Goal: Task Accomplishment & Management: Use online tool/utility

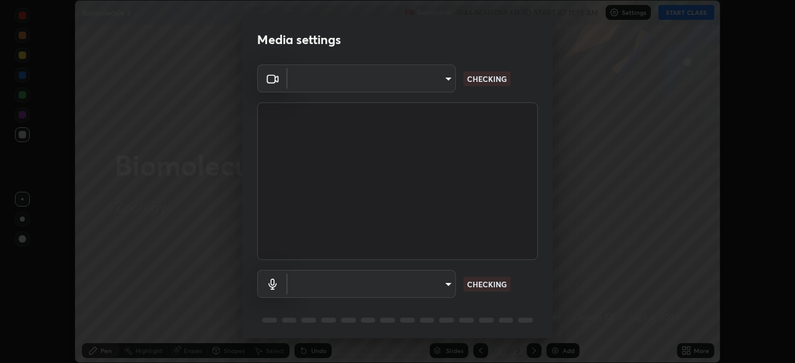
scroll to position [363, 794]
click at [449, 80] on body "Erase all Biomolecule 3 Recording WAS SCHEDULED TO START AT 11:10 AM Settings S…" at bounding box center [397, 181] width 795 height 363
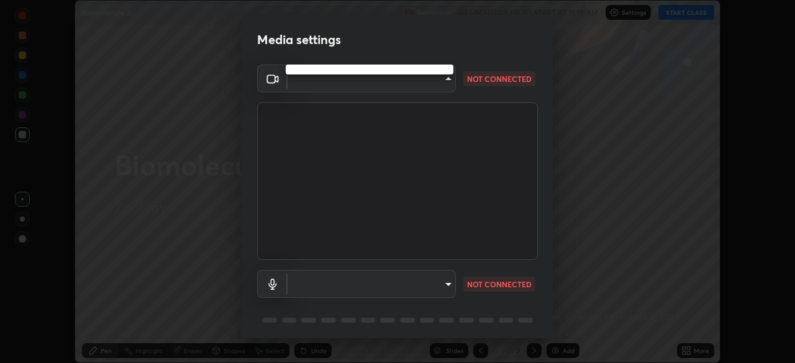
type input "91e77ac2d5f895b7de034188ea114b57184921d1251f25b945ead3daf74f7606"
type input "3dc2b739b9a9872d95faf776d80a23cbecc9636a74f078af5d0065b4f7b8c1a5"
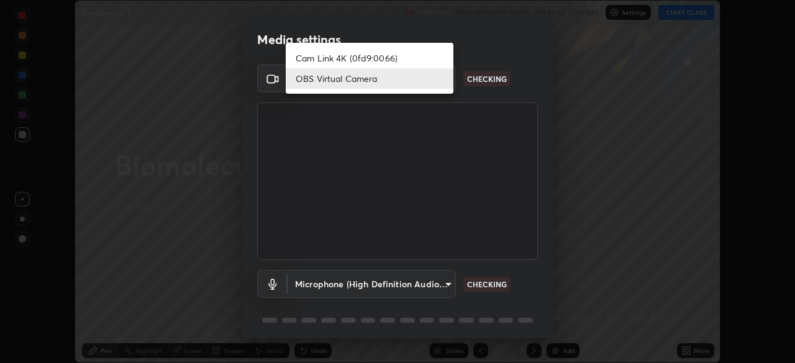
click at [423, 64] on li "Cam Link 4K (0fd9:0066)" at bounding box center [370, 58] width 168 height 20
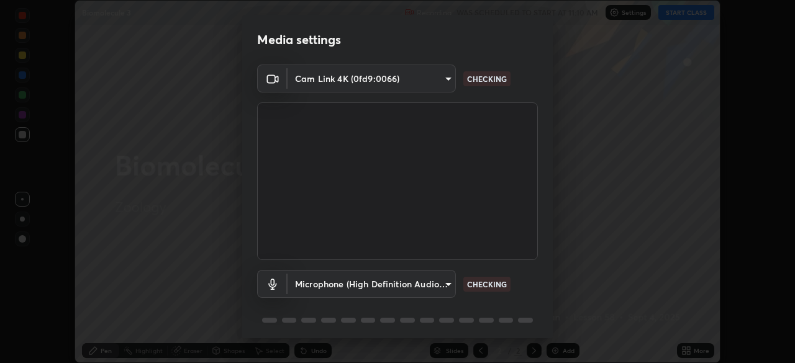
click at [448, 75] on body "Erase all Biomolecule 3 Recording WAS SCHEDULED TO START AT 11:10 AM Settings S…" at bounding box center [397, 181] width 795 height 363
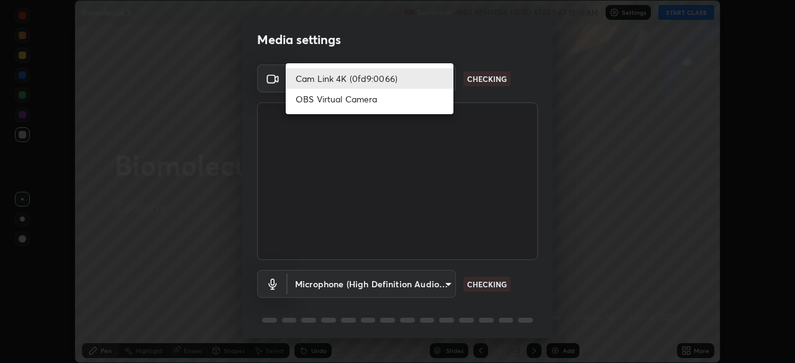
click at [403, 102] on li "OBS Virtual Camera" at bounding box center [370, 99] width 168 height 20
type input "91e77ac2d5f895b7de034188ea114b57184921d1251f25b945ead3daf74f7606"
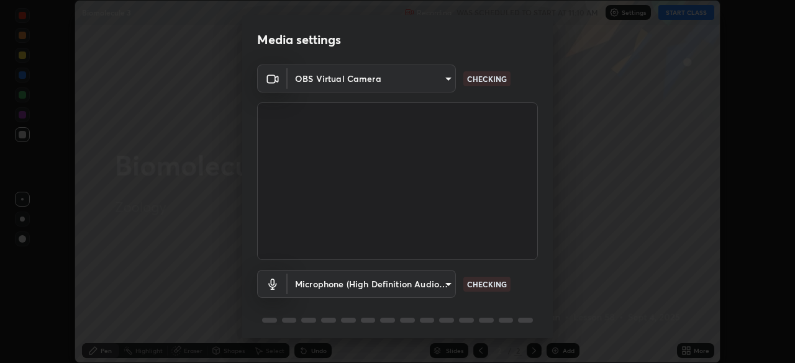
click at [449, 286] on body "Erase all Biomolecule 3 Recording WAS SCHEDULED TO START AT 11:10 AM Settings S…" at bounding box center [397, 181] width 795 height 363
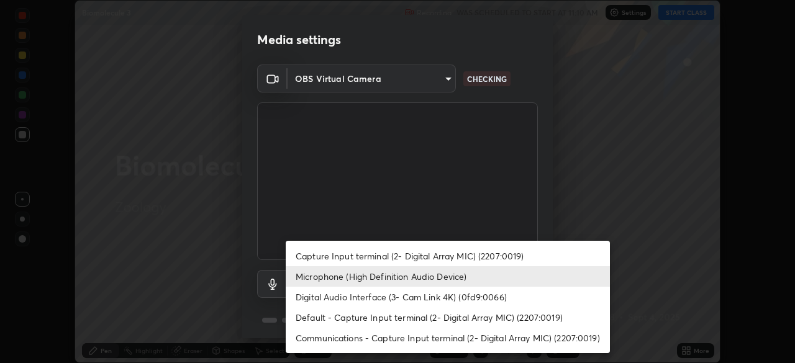
click at [431, 281] on li "Microphone (High Definition Audio Device)" at bounding box center [448, 276] width 324 height 20
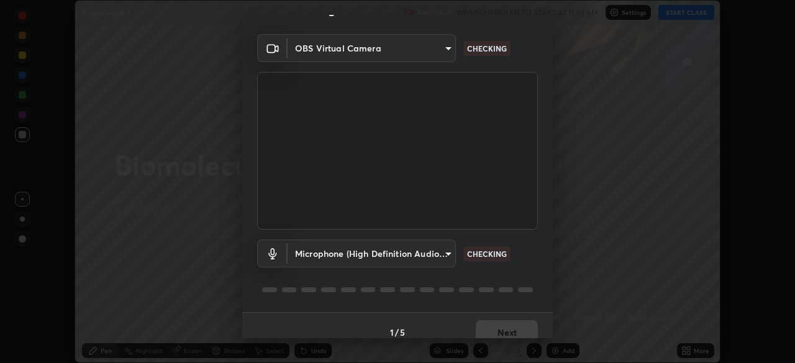
scroll to position [44, 0]
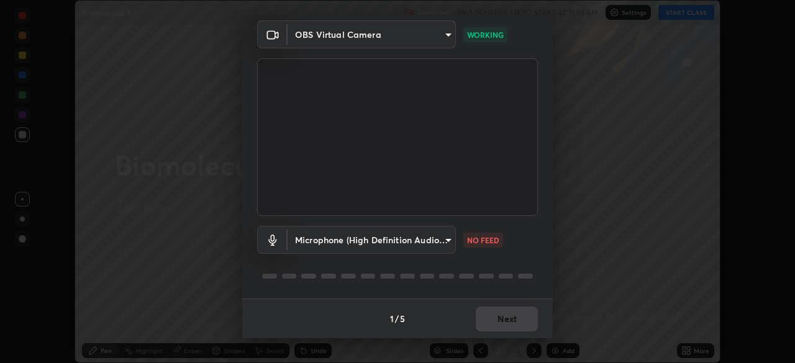
click at [447, 242] on body "Erase all Biomolecule 3 Recording WAS SCHEDULED TO START AT 11:10 AM Settings S…" at bounding box center [397, 181] width 795 height 363
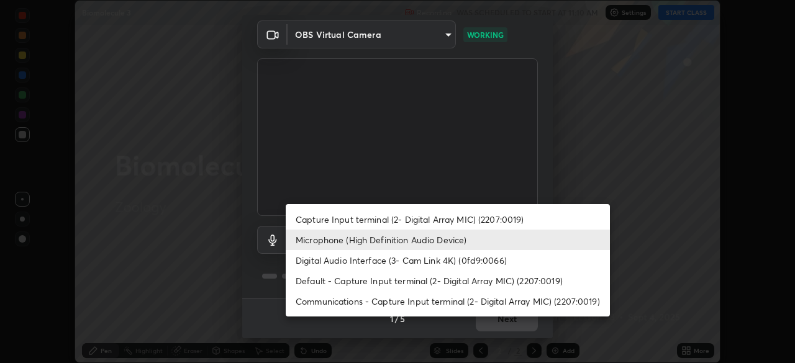
click at [462, 242] on li "Microphone (High Definition Audio Device)" at bounding box center [448, 240] width 324 height 20
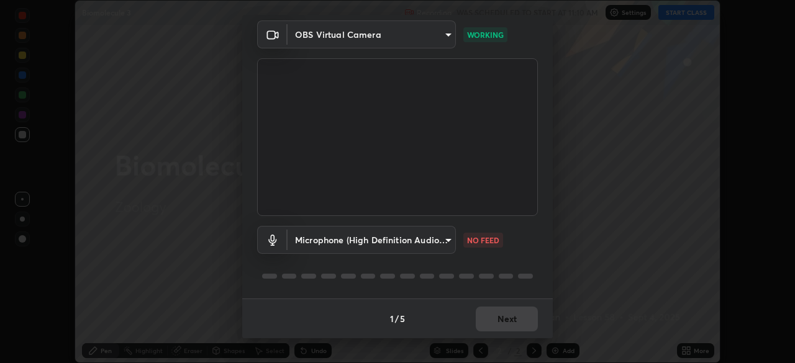
click at [450, 238] on body "Erase all Biomolecule 3 Recording WAS SCHEDULED TO START AT 11:10 AM Settings S…" at bounding box center [397, 181] width 795 height 363
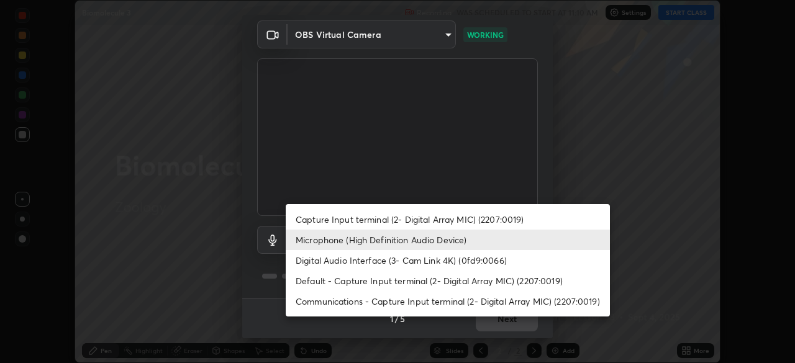
click at [438, 243] on li "Microphone (High Definition Audio Device)" at bounding box center [448, 240] width 324 height 20
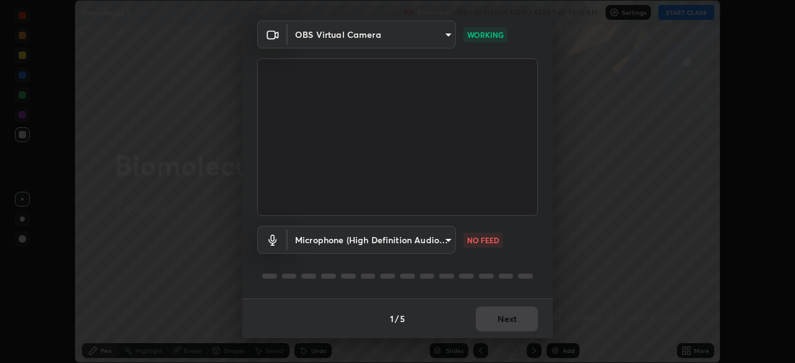
click at [444, 239] on body "Erase all Biomolecule 3 Recording WAS SCHEDULED TO START AT 11:10 AM Settings S…" at bounding box center [397, 181] width 795 height 363
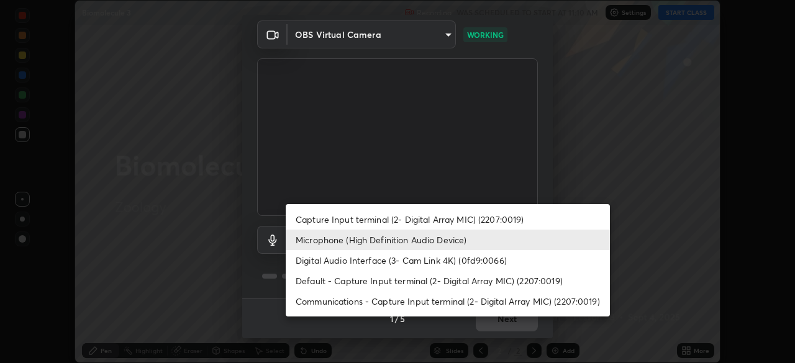
click at [447, 243] on li "Microphone (High Definition Audio Device)" at bounding box center [448, 240] width 324 height 20
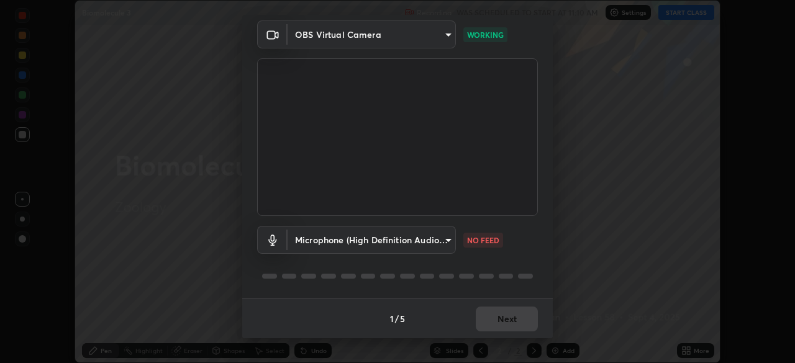
click at [450, 240] on body "Erase all Biomolecule 3 Recording WAS SCHEDULED TO START AT 11:10 AM Settings S…" at bounding box center [397, 181] width 795 height 363
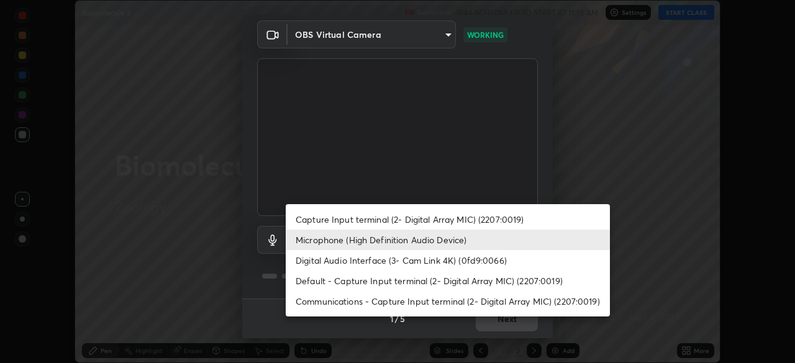
click at [494, 191] on div at bounding box center [397, 181] width 795 height 363
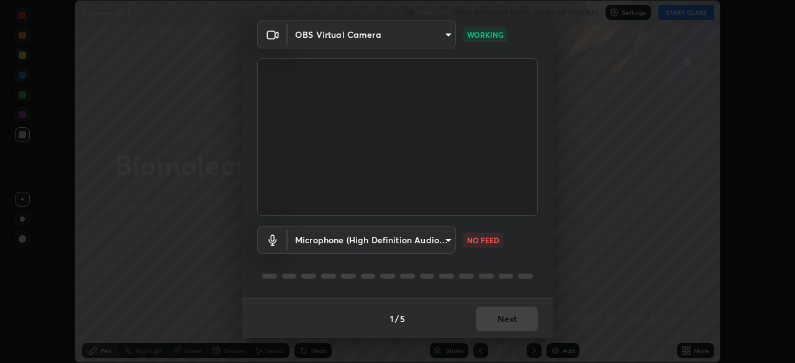
click at [445, 238] on body "Erase all Biomolecule 3 Recording WAS SCHEDULED TO START AT 11:10 AM Settings S…" at bounding box center [397, 181] width 795 height 363
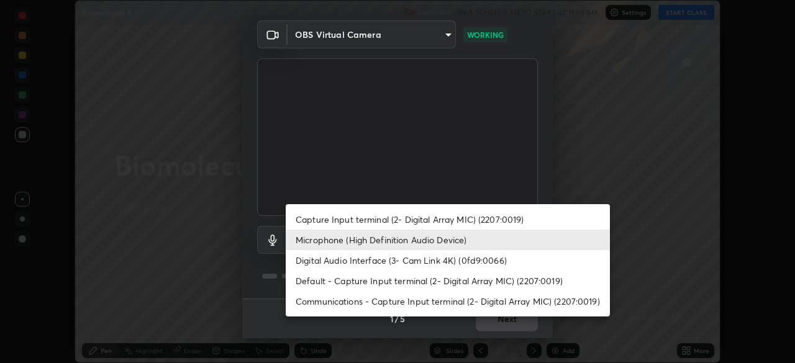
click at [412, 281] on li "Default - Capture Input terminal (2- Digital Array MIC) (2207:0019)" at bounding box center [448, 281] width 324 height 20
type input "default"
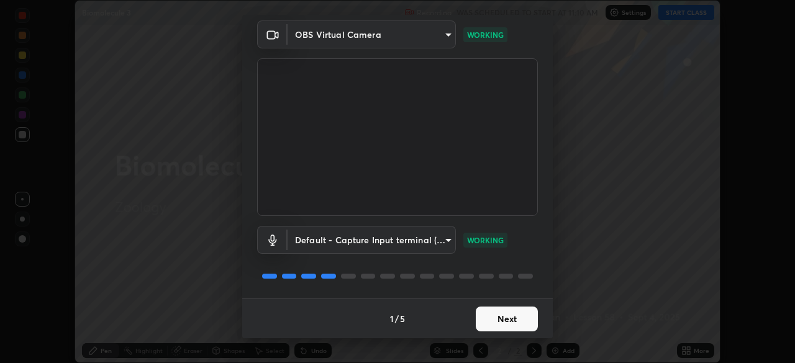
click at [515, 320] on button "Next" at bounding box center [507, 319] width 62 height 25
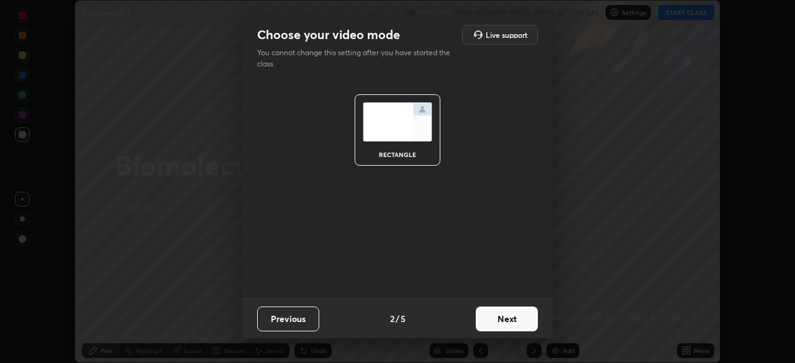
click at [517, 317] on button "Next" at bounding box center [507, 319] width 62 height 25
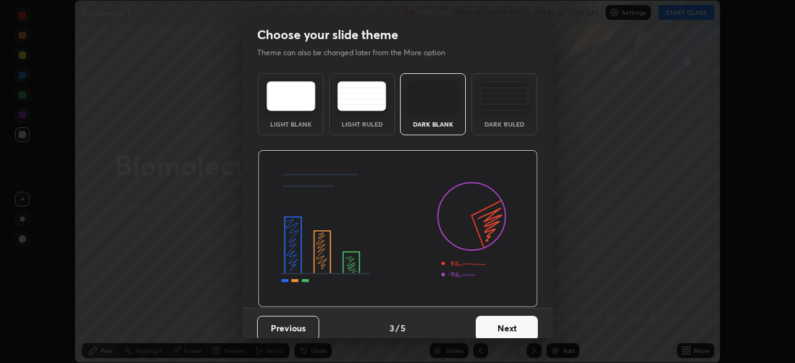
click at [517, 318] on button "Next" at bounding box center [507, 328] width 62 height 25
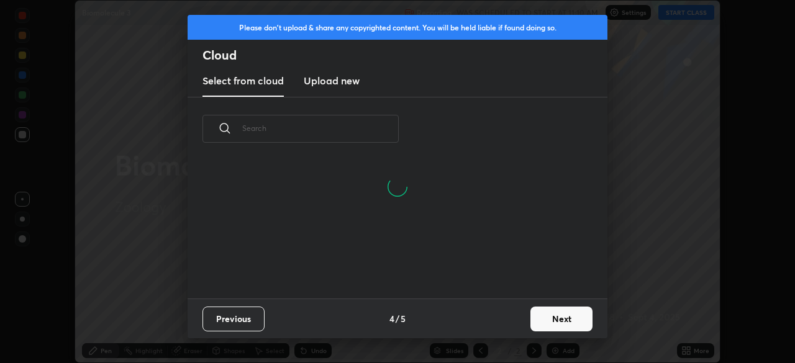
click at [554, 313] on button "Next" at bounding box center [561, 319] width 62 height 25
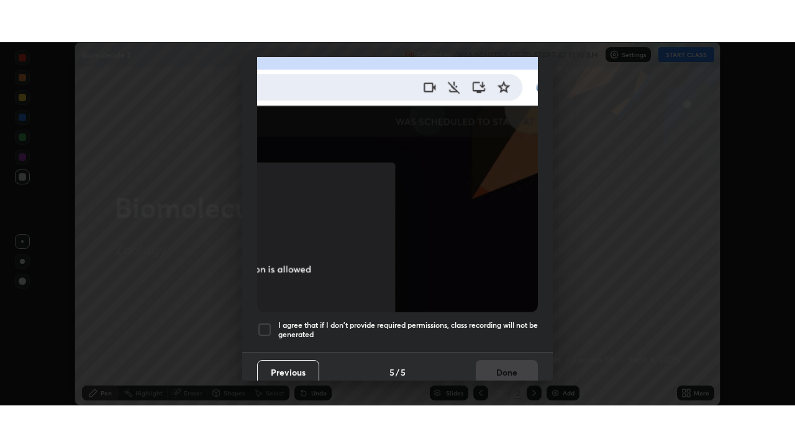
scroll to position [297, 0]
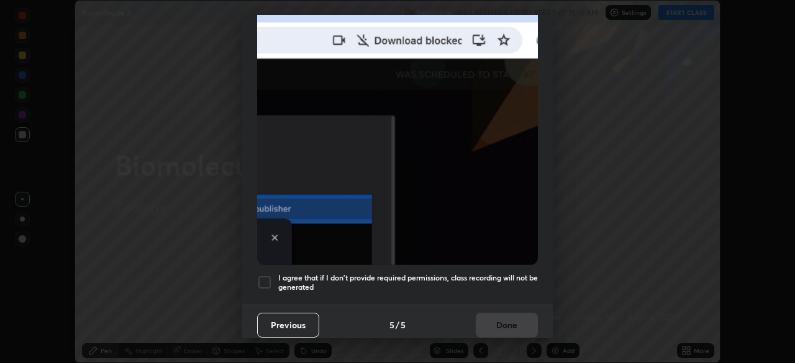
click at [268, 277] on div at bounding box center [264, 282] width 15 height 15
click at [505, 314] on button "Done" at bounding box center [507, 325] width 62 height 25
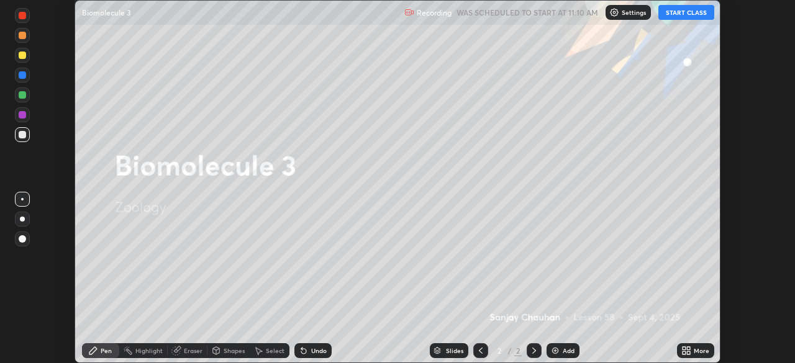
click at [692, 11] on button "START CLASS" at bounding box center [686, 12] width 56 height 15
click at [688, 353] on icon at bounding box center [688, 352] width 3 height 3
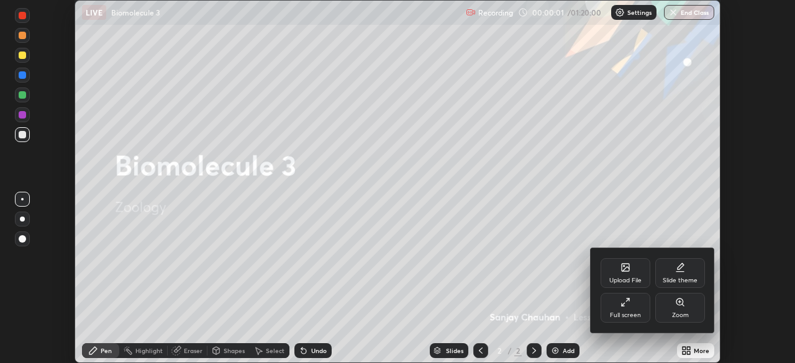
click at [619, 309] on div "Full screen" at bounding box center [625, 308] width 50 height 30
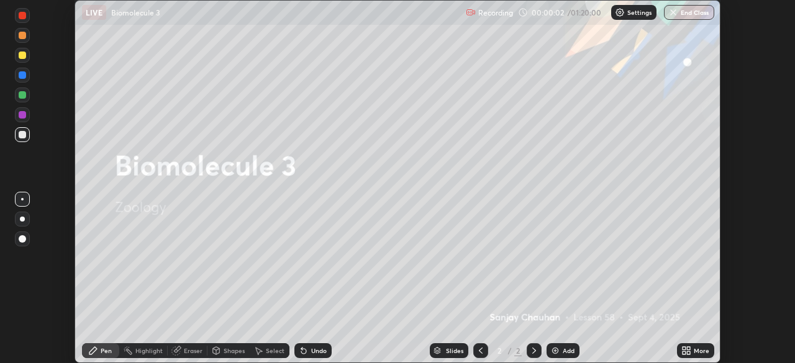
click at [629, 308] on div "Upload File" at bounding box center [647, 299] width 37 height 17
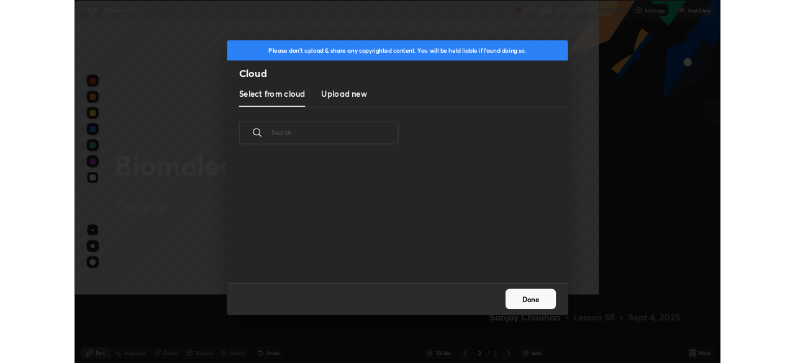
scroll to position [447, 795]
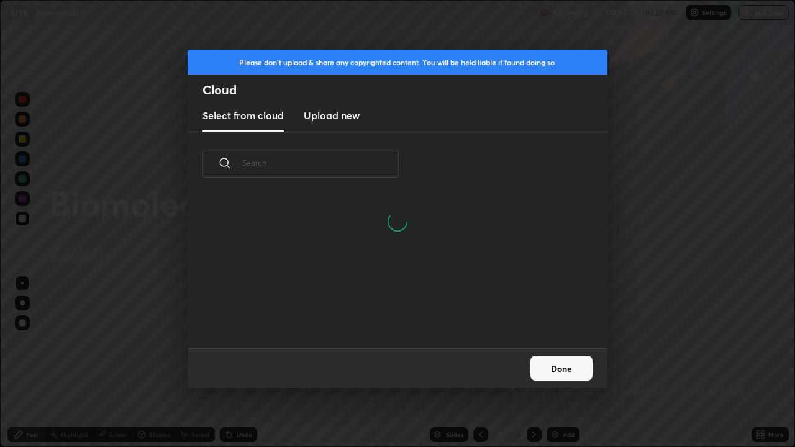
click at [569, 363] on button "Done" at bounding box center [561, 368] width 62 height 25
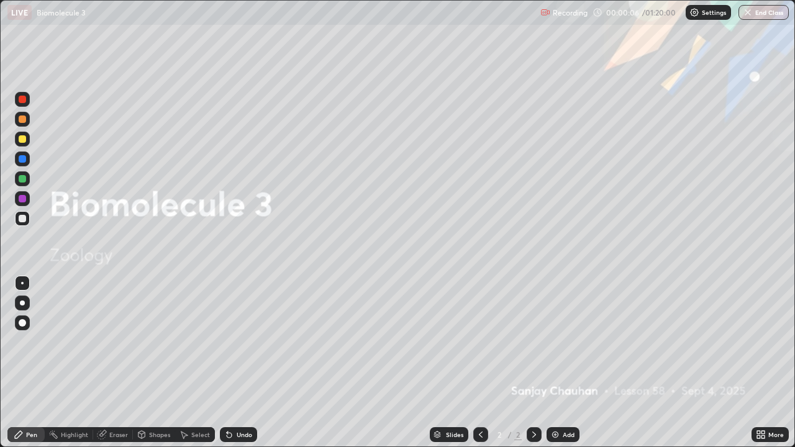
click at [762, 363] on icon at bounding box center [762, 436] width 3 height 3
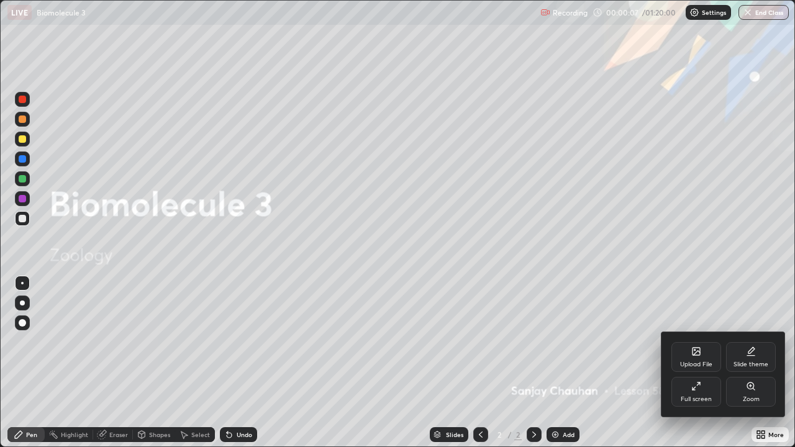
click at [692, 363] on div "Full screen" at bounding box center [696, 392] width 50 height 30
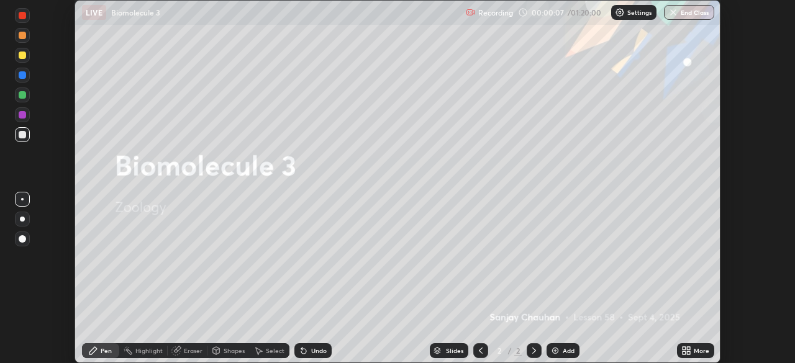
scroll to position [61722, 61290]
